Goal: Answer question/provide support: Answer question/provide support

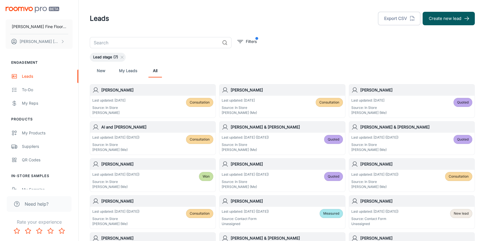
click at [145, 42] on input "text" at bounding box center [155, 42] width 130 height 11
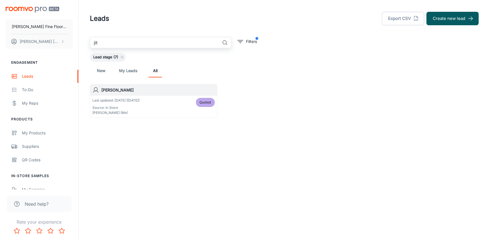
type input "jit"
click at [147, 94] on div "[PERSON_NAME]" at bounding box center [153, 90] width 127 height 11
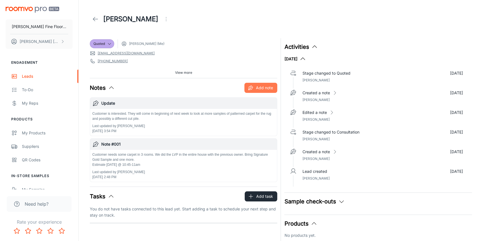
click at [262, 88] on button "Add note" at bounding box center [261, 88] width 33 height 10
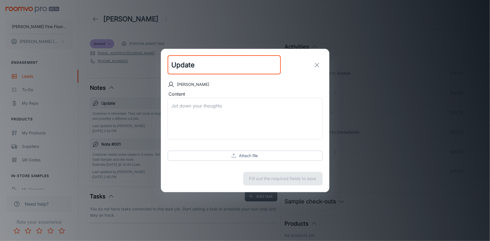
type input "Update"
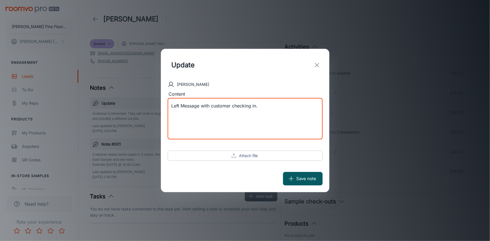
type textarea "Left Message with customer checking in."
click at [303, 179] on button "Save note" at bounding box center [303, 178] width 40 height 13
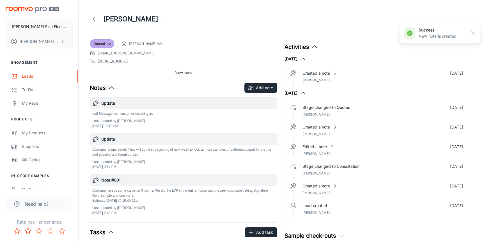
click at [95, 19] on icon at bounding box center [95, 19] width 7 height 7
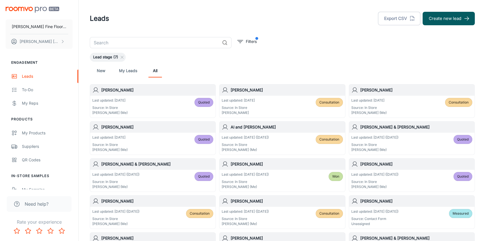
click at [143, 164] on h6 "[PERSON_NAME] & [PERSON_NAME]" at bounding box center [157, 164] width 112 height 6
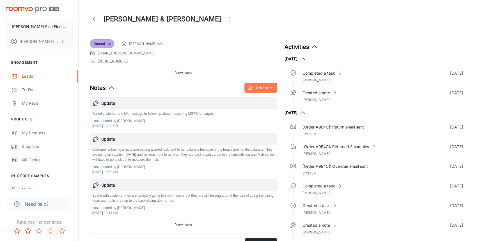
click at [264, 87] on button "Add note" at bounding box center [261, 88] width 33 height 10
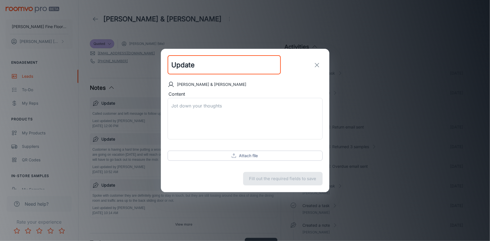
type input "Update"
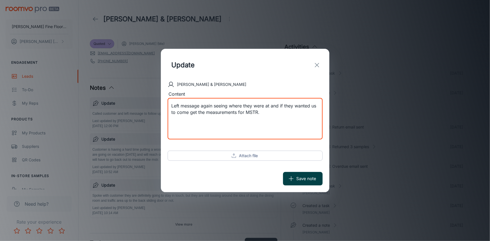
type textarea "Left message again seeing where they were at and if they wanted us to come get …"
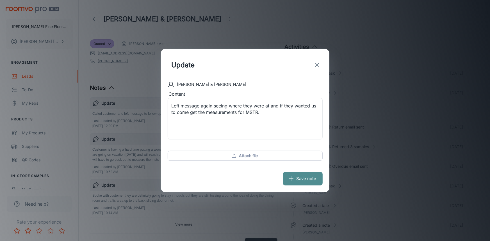
click at [298, 176] on button "Save note" at bounding box center [303, 178] width 40 height 13
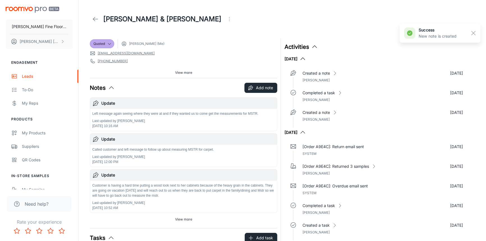
click at [95, 19] on line at bounding box center [95, 19] width 5 height 0
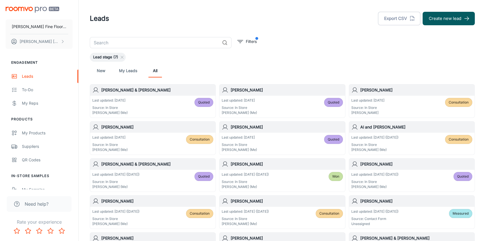
click at [150, 94] on div "[PERSON_NAME] & [PERSON_NAME]" at bounding box center [152, 90] width 125 height 11
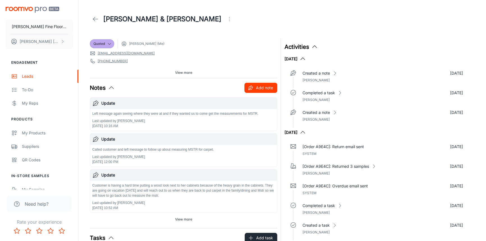
click at [261, 88] on button "Add note" at bounding box center [261, 88] width 33 height 10
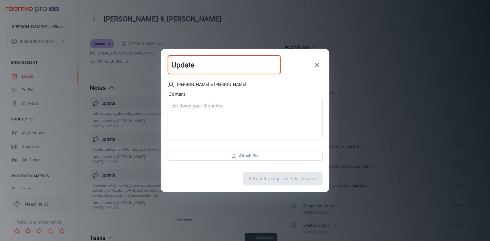
type input "Update"
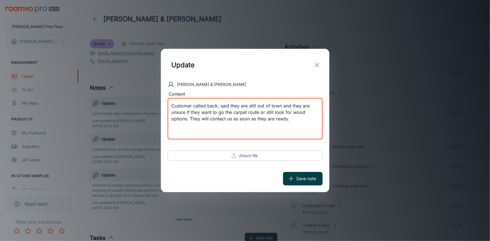
type textarea "Customer called back, said they are still out of town and they are unsure if th…"
click at [307, 181] on button "Save note" at bounding box center [303, 178] width 40 height 13
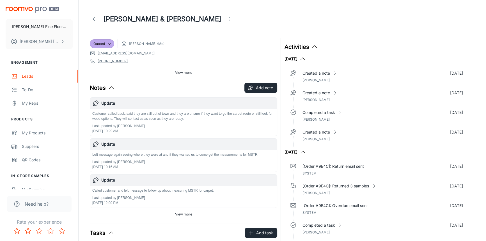
click at [95, 20] on icon at bounding box center [95, 19] width 7 height 7
